Goal: Task Accomplishment & Management: Manage account settings

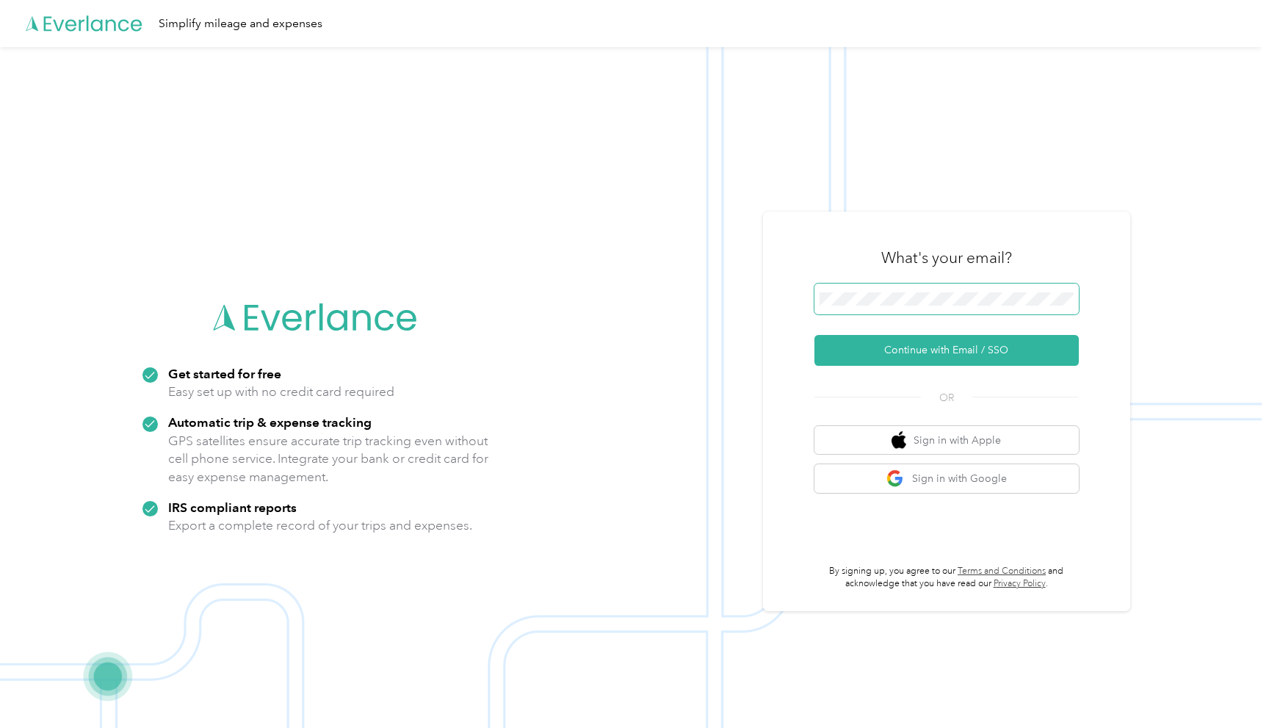
click at [814, 335] on button "Continue with Email / SSO" at bounding box center [946, 350] width 264 height 31
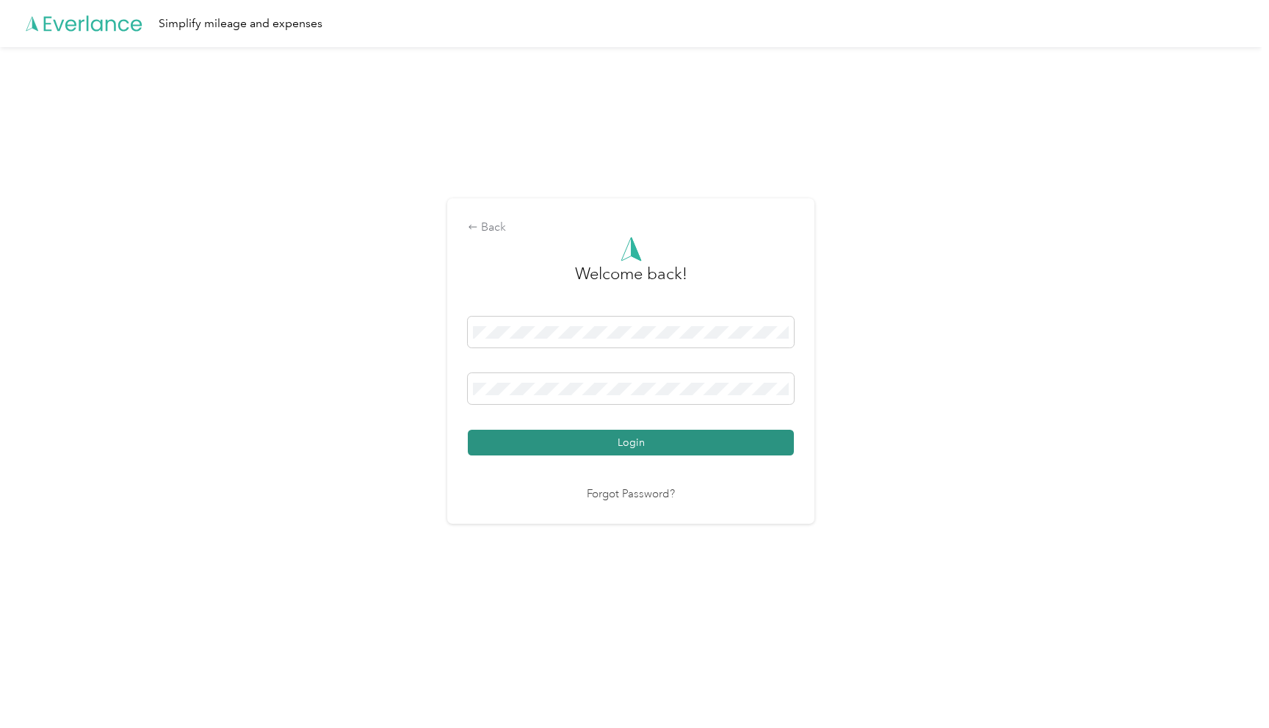
click at [681, 441] on button "Login" at bounding box center [631, 443] width 326 height 26
